Goal: Transaction & Acquisition: Purchase product/service

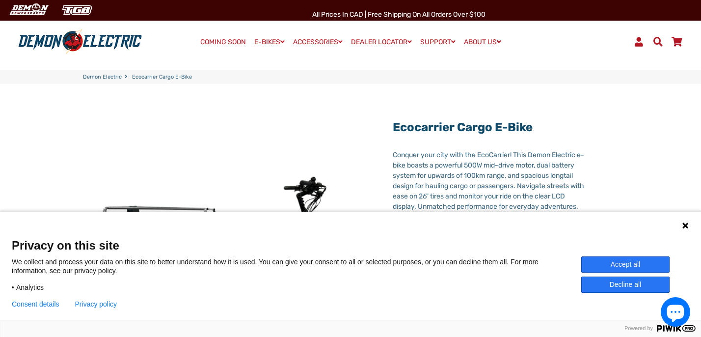
click at [685, 226] on icon at bounding box center [686, 225] width 6 height 6
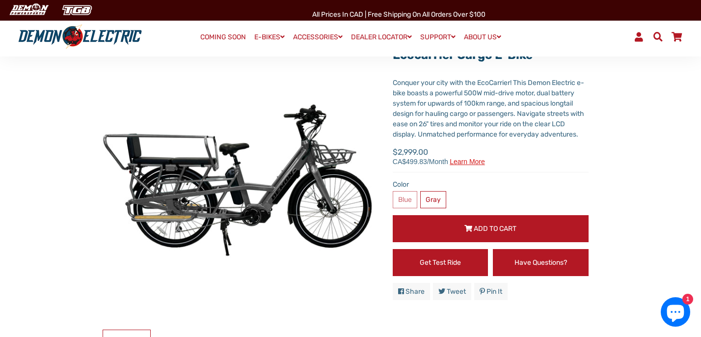
scroll to position [106, 0]
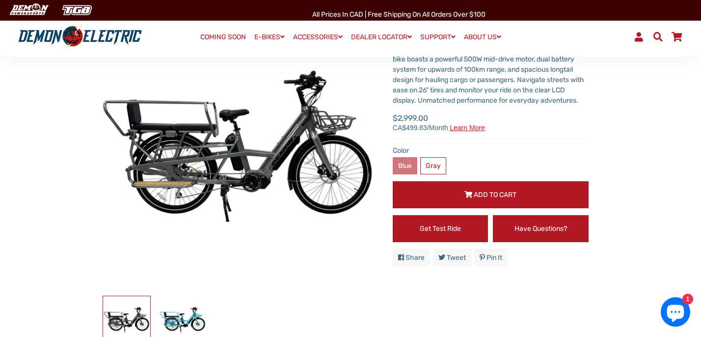
click at [406, 166] on label "Blue" at bounding box center [405, 165] width 25 height 17
click at [398, 163] on label "Blue" at bounding box center [405, 165] width 25 height 17
click at [429, 165] on label "Gray" at bounding box center [433, 165] width 26 height 17
click at [400, 168] on label "Blue" at bounding box center [405, 165] width 25 height 17
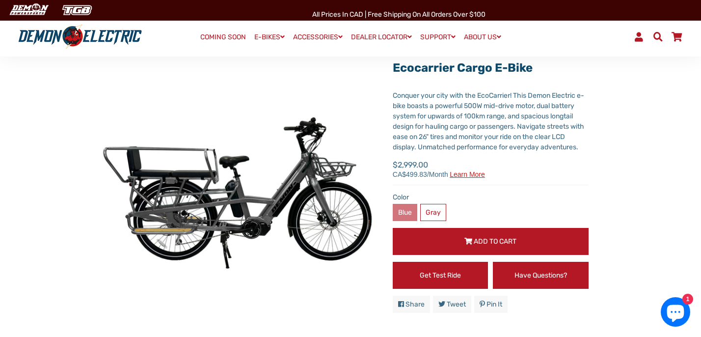
scroll to position [0, 0]
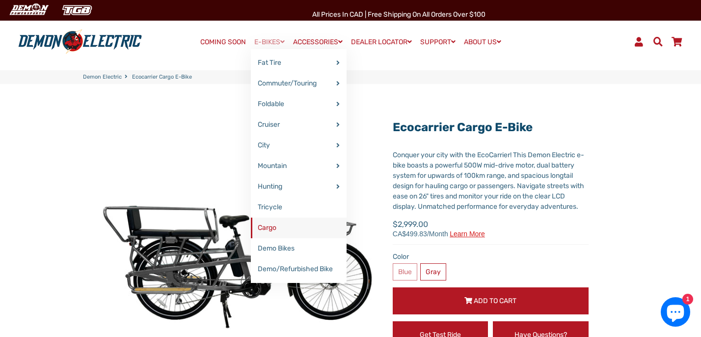
click at [267, 222] on link "Cargo" at bounding box center [299, 228] width 96 height 21
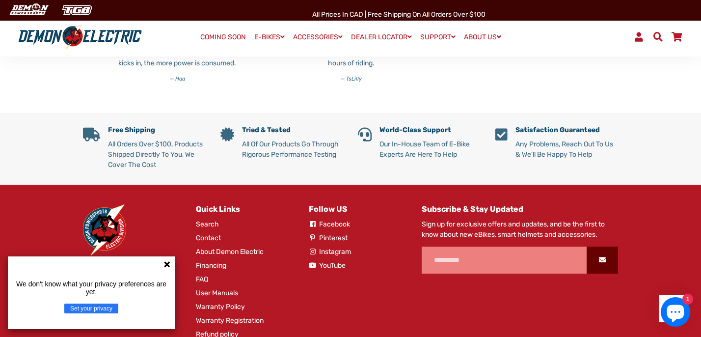
scroll to position [2256, 0]
